Goal: Transaction & Acquisition: Purchase product/service

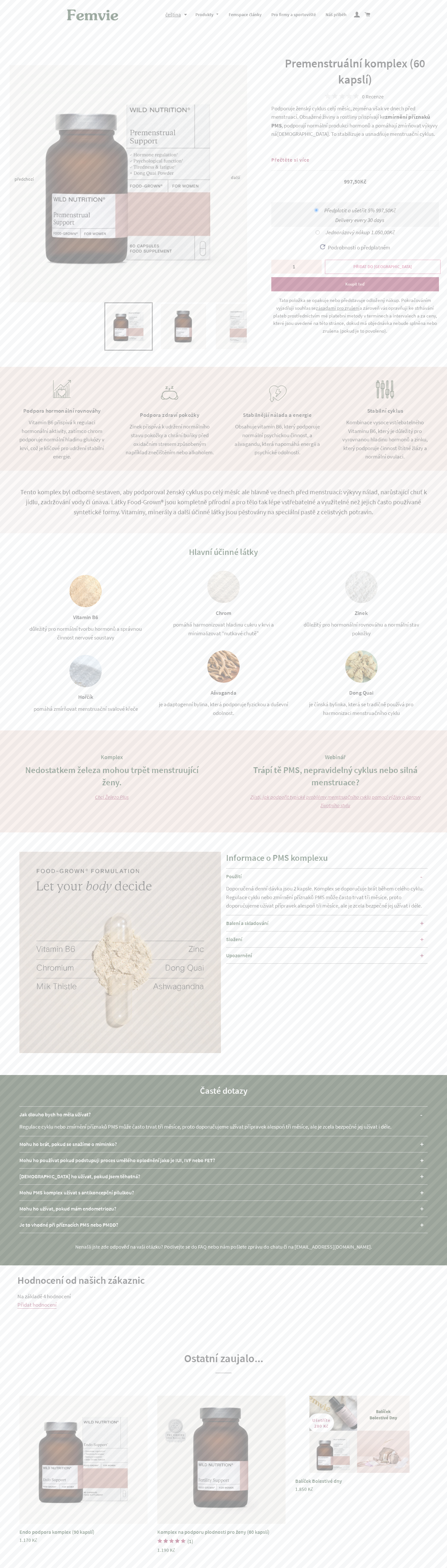
click at [382, 267] on span "PŘIDAT DO KOŠÍKU" at bounding box center [382, 266] width 58 height 6
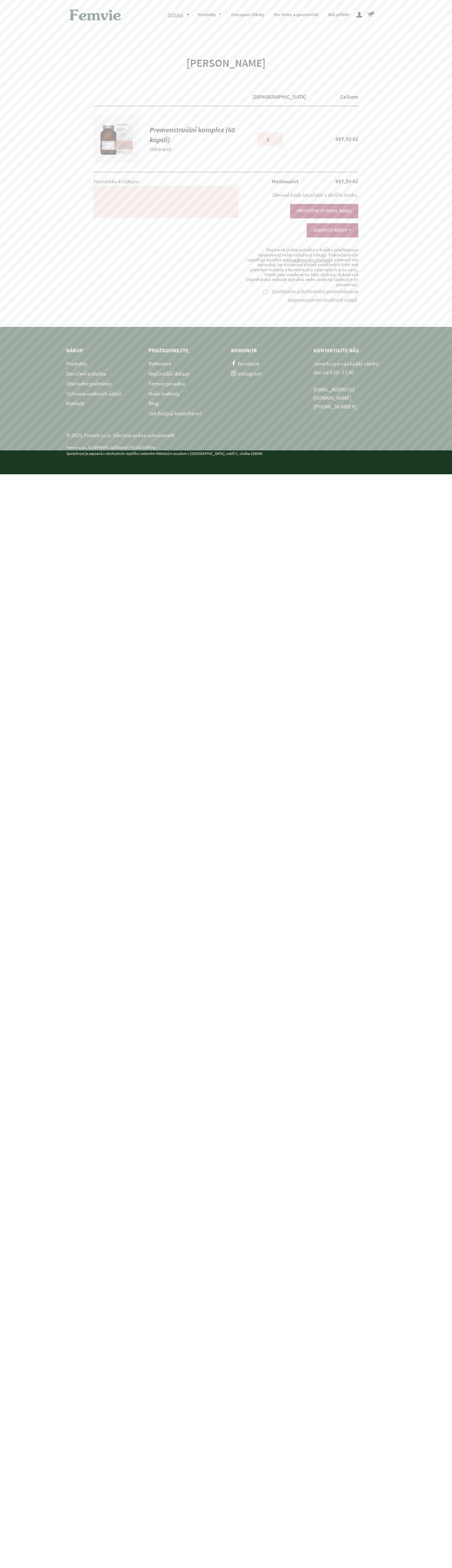
click at [332, 223] on button "DOKONČIT NÁKUP" at bounding box center [333, 230] width 52 height 14
click at [272, 288] on label "Souhlasím s obchodními podmínkami a se zpracováním osobních údajů ." at bounding box center [315, 296] width 87 height 16
click at [264, 290] on input "Souhlasím s obchodními podmínkami a se zpracováním osobních údajů ." at bounding box center [265, 292] width 4 height 4
checkbox input "true"
click at [332, 223] on button "DOKONČIT NÁKUP" at bounding box center [333, 230] width 52 height 14
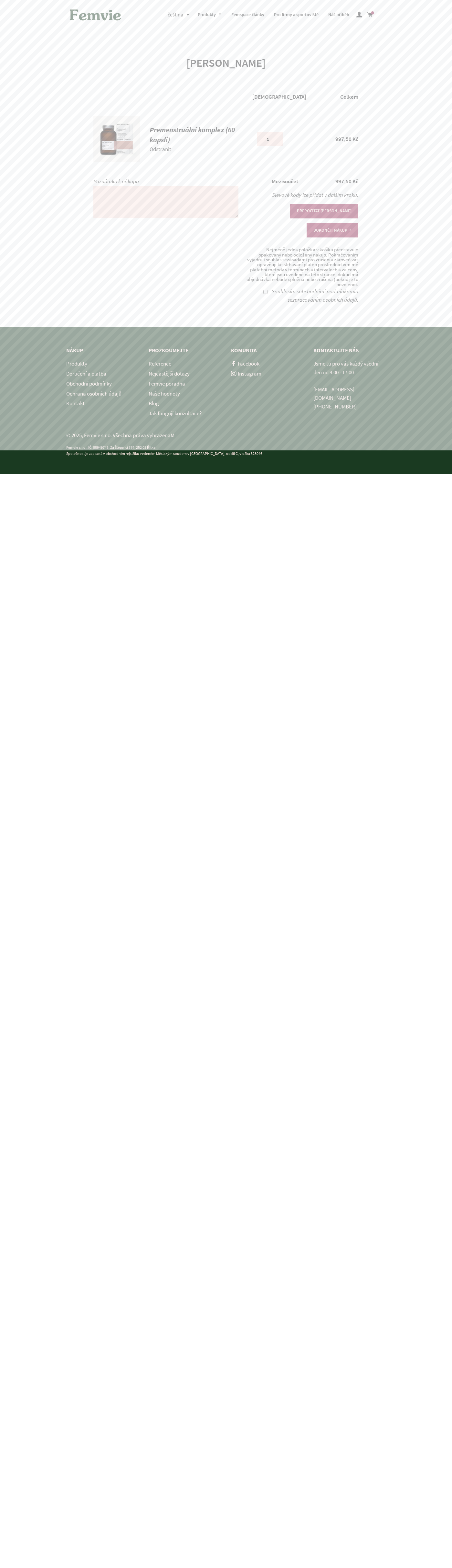
click at [161, 149] on link "Odstranit" at bounding box center [160, 149] width 22 height 7
